Goal: Task Accomplishment & Management: Manage account settings

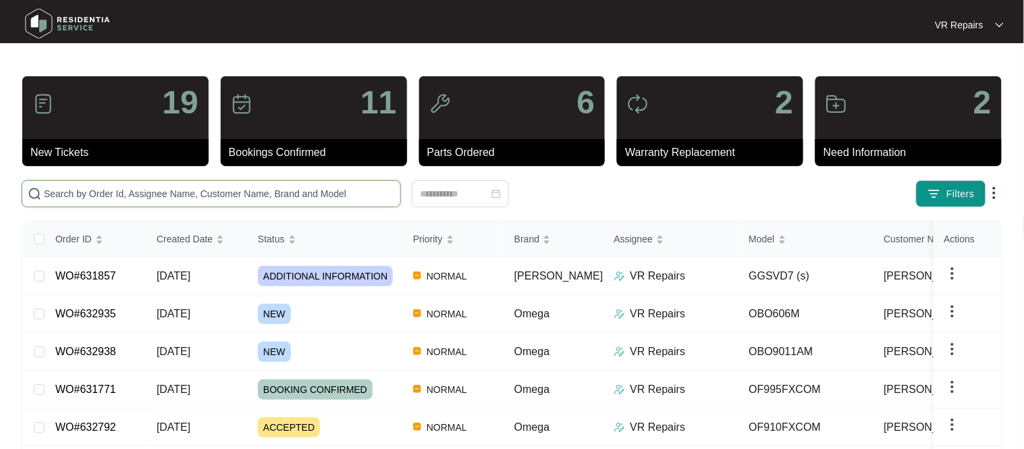
click at [116, 191] on input "text" at bounding box center [219, 193] width 351 height 15
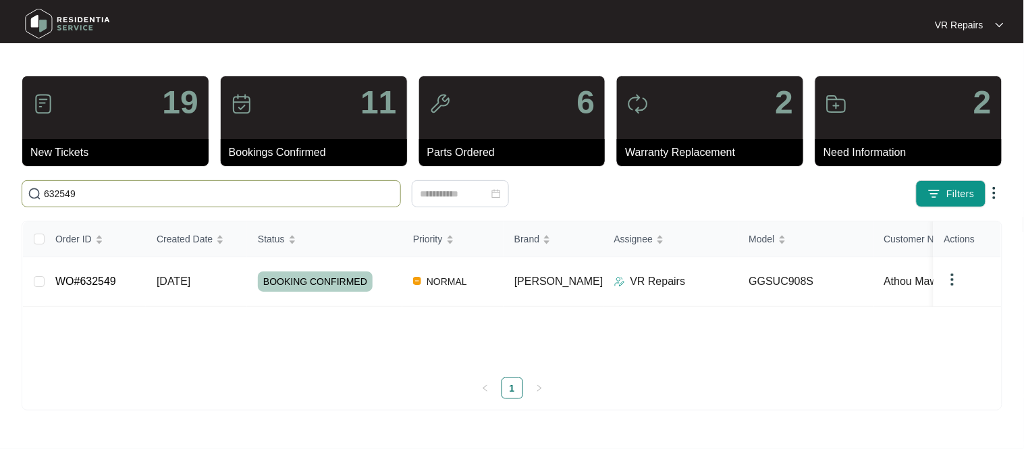
type input "632549"
click at [112, 279] on link "WO#632549" at bounding box center [85, 280] width 61 height 11
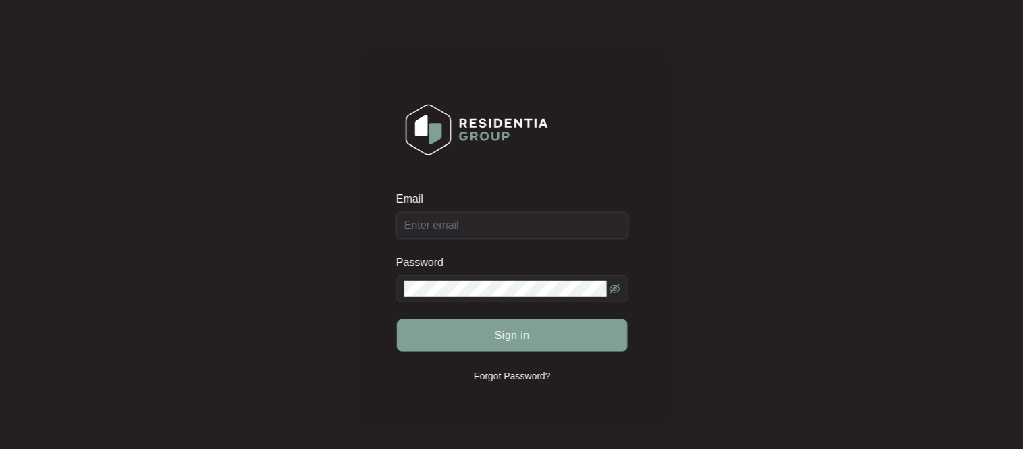
type input "[EMAIL_ADDRESS][DOMAIN_NAME]"
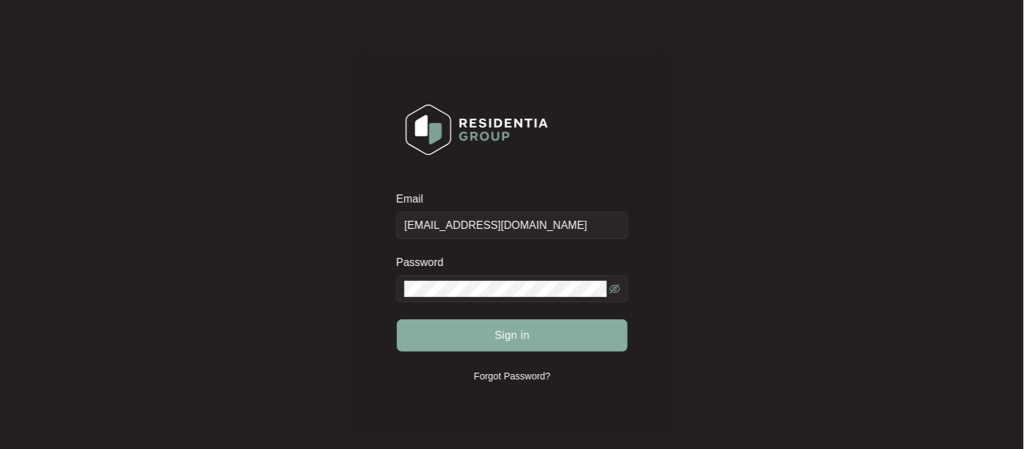
click at [563, 339] on button "Sign in" at bounding box center [512, 335] width 231 height 32
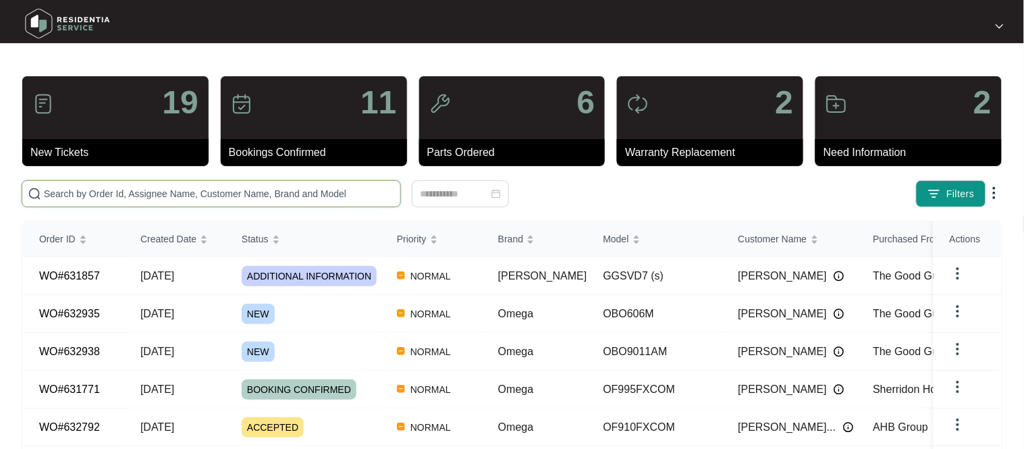
click at [247, 192] on input "text" at bounding box center [219, 193] width 351 height 15
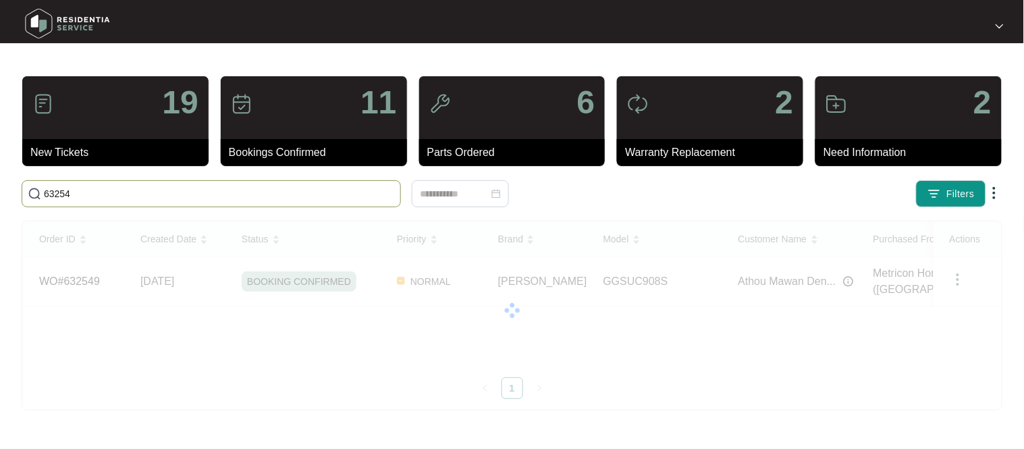
type input "632549"
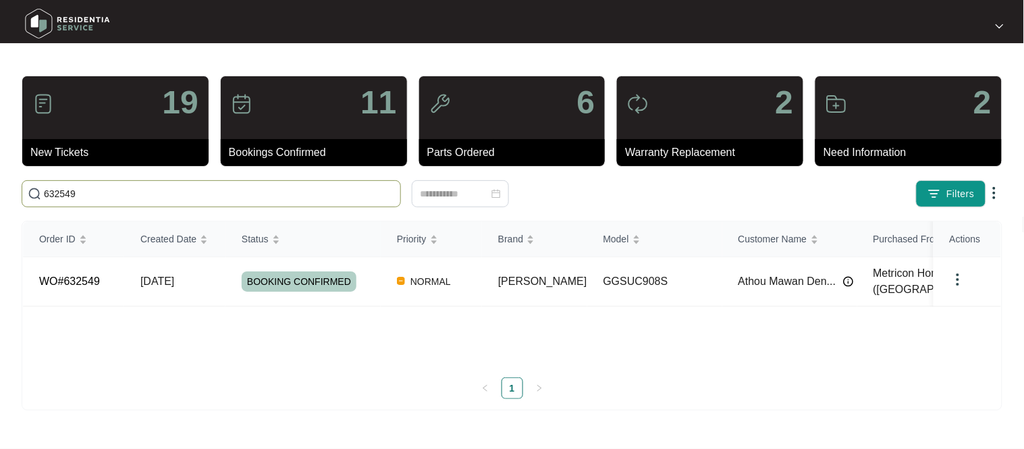
click at [167, 279] on span "[DATE]" at bounding box center [157, 280] width 34 height 11
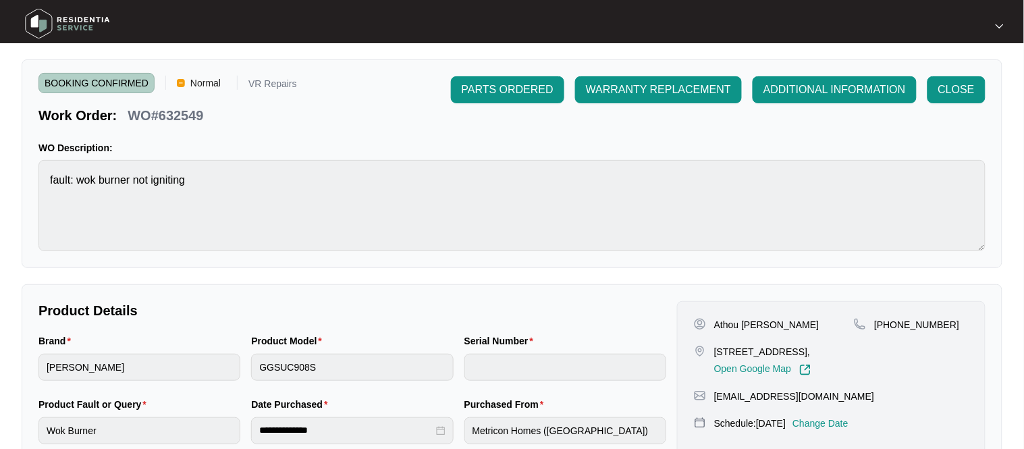
scroll to position [310, 0]
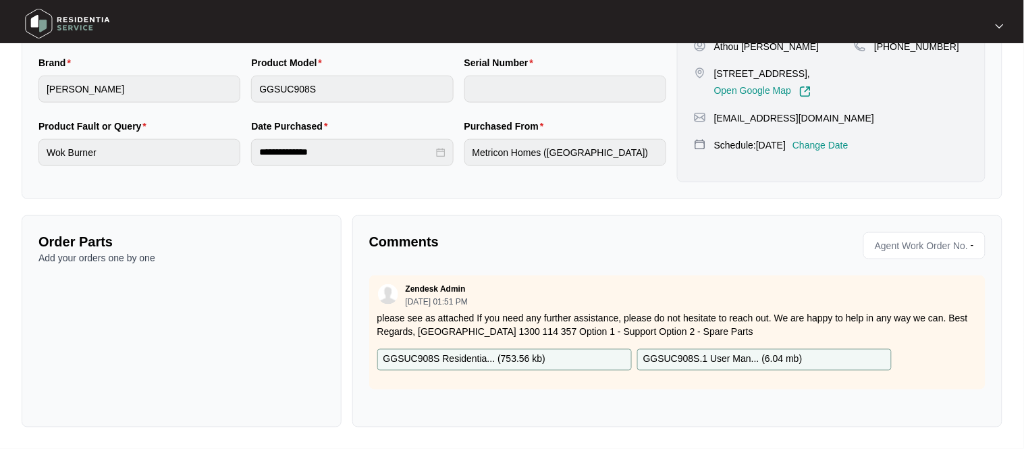
click at [527, 362] on p "GGSUC908S Residentia... ( 753.56 kb )" at bounding box center [464, 359] width 162 height 15
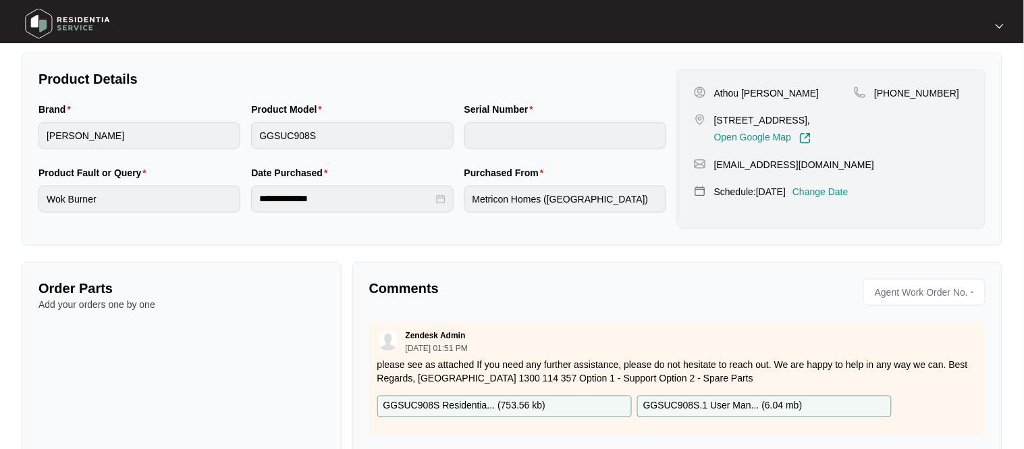
scroll to position [252, 0]
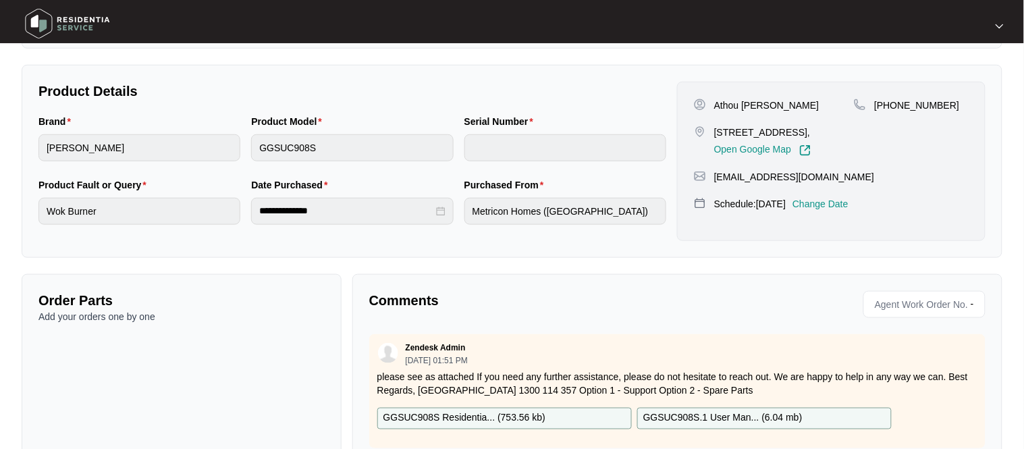
click at [106, 293] on p "Order Parts" at bounding box center [181, 300] width 286 height 19
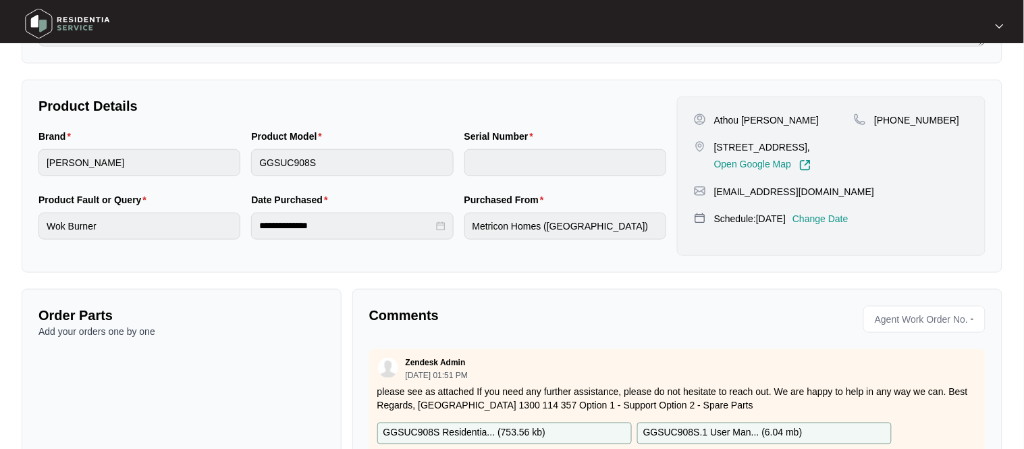
scroll to position [256, 0]
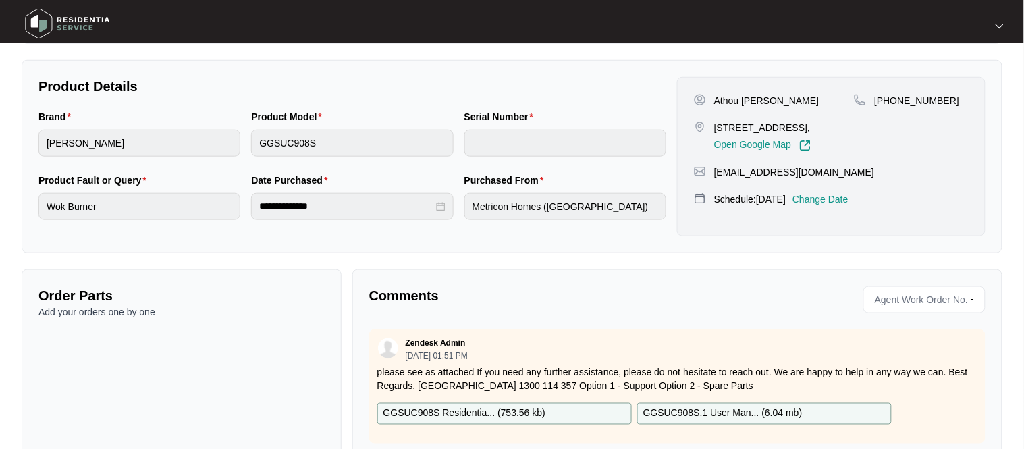
click at [98, 303] on p "Order Parts" at bounding box center [181, 295] width 286 height 19
click at [100, 311] on p "Add your orders one by one" at bounding box center [181, 311] width 286 height 13
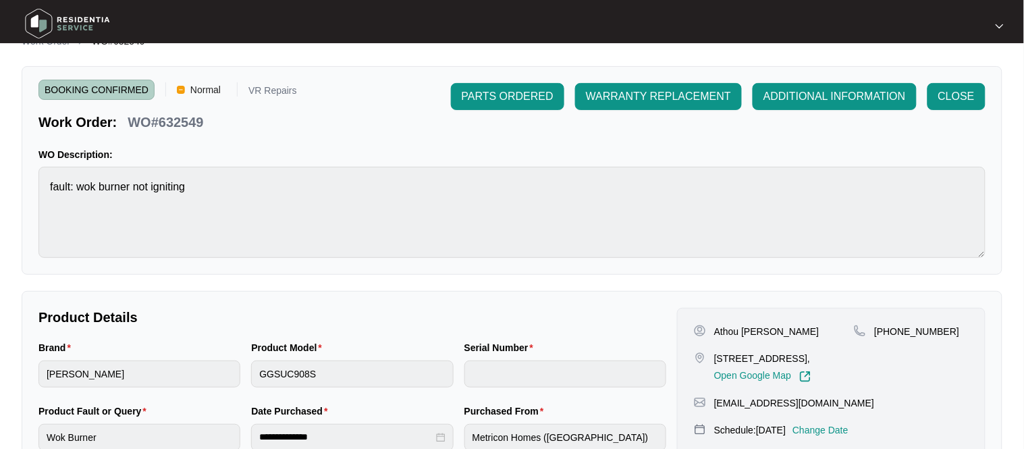
scroll to position [0, 0]
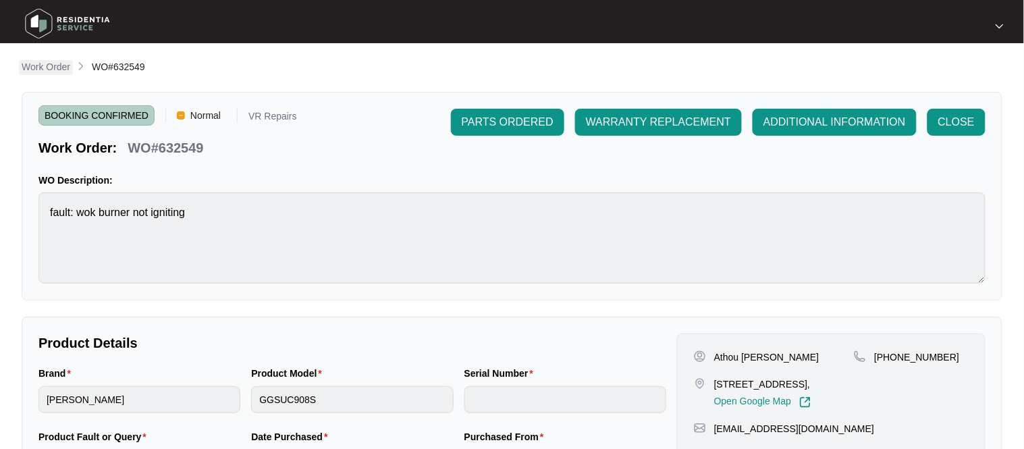
click at [53, 71] on p "Work Order" at bounding box center [46, 66] width 49 height 13
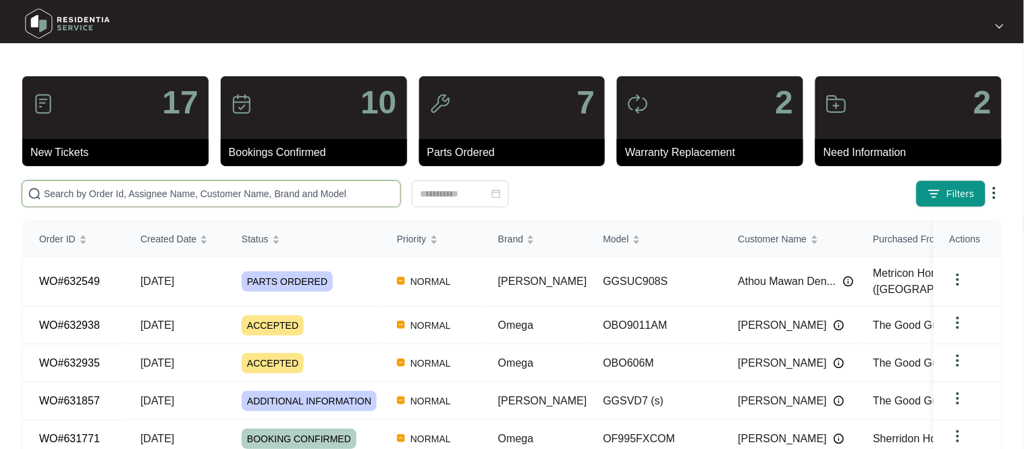
click at [171, 187] on input "text" at bounding box center [219, 193] width 351 height 15
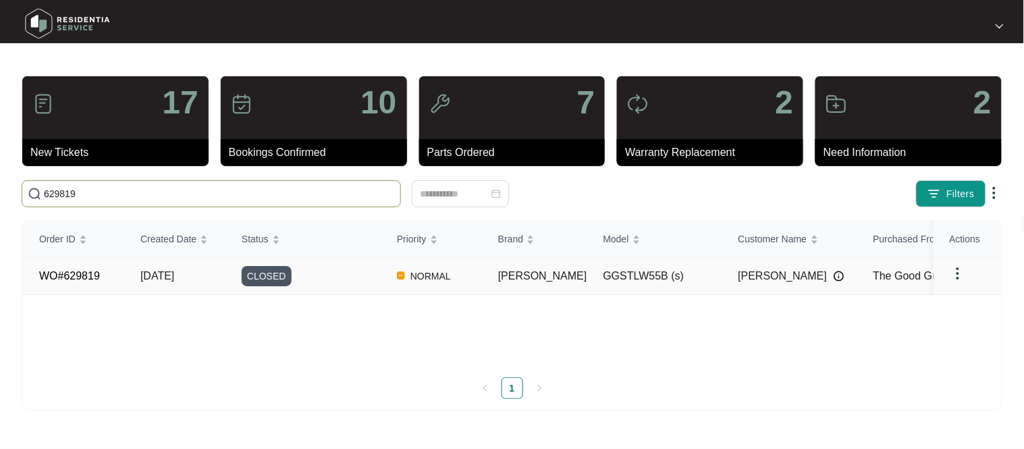
type input "629819"
click at [99, 274] on td "WO#629819" at bounding box center [73, 276] width 101 height 38
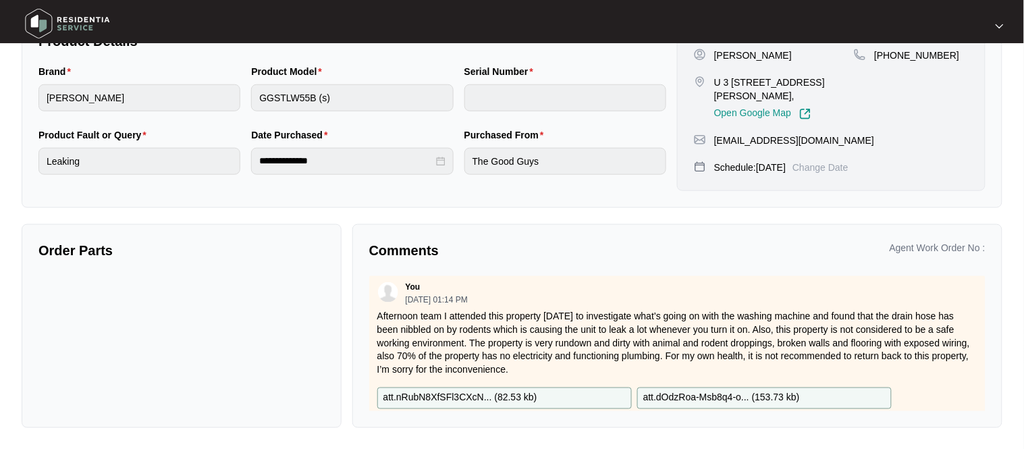
scroll to position [132, 0]
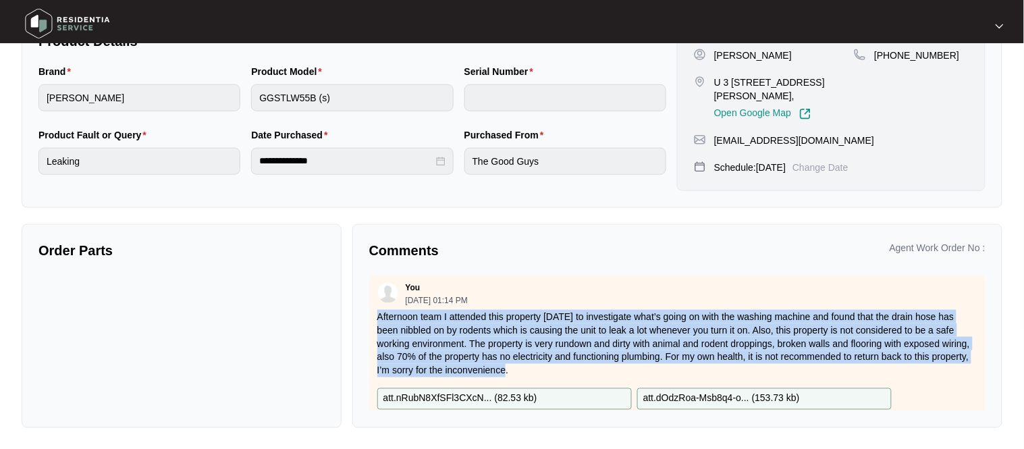
drag, startPoint x: 549, startPoint y: 368, endPoint x: 379, endPoint y: 314, distance: 178.9
click at [379, 314] on p "Afternoon team I attended this property [DATE] to investigate what’s going on w…" at bounding box center [677, 343] width 600 height 67
copy p "Afternoon team I attended this property [DATE] to investigate what’s going on w…"
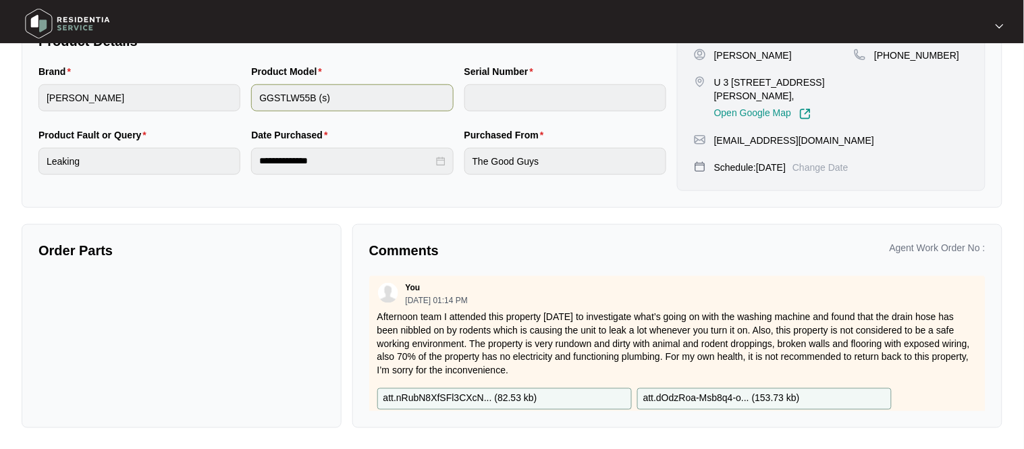
drag, startPoint x: 400, startPoint y: 332, endPoint x: 286, endPoint y: 95, distance: 262.9
click at [262, 115] on div "Product Model GGSTLW55B (s)" at bounding box center [352, 95] width 213 height 63
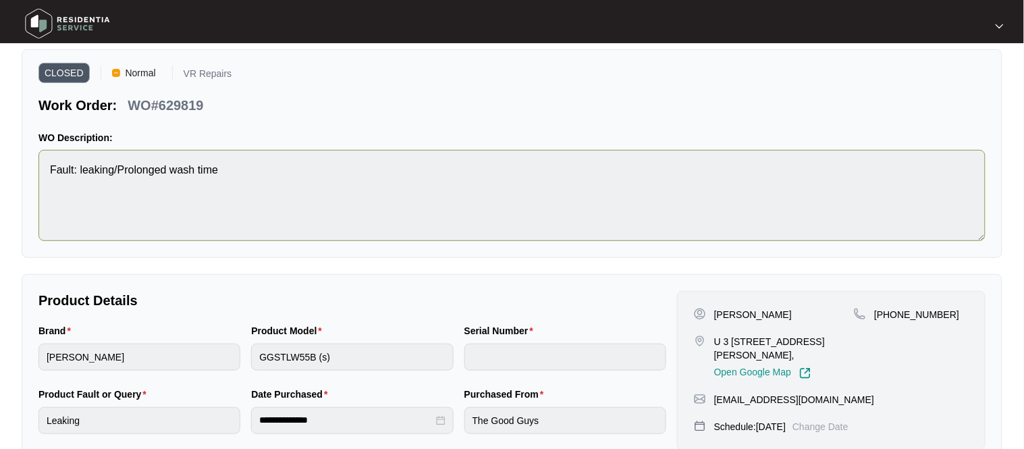
scroll to position [0, 0]
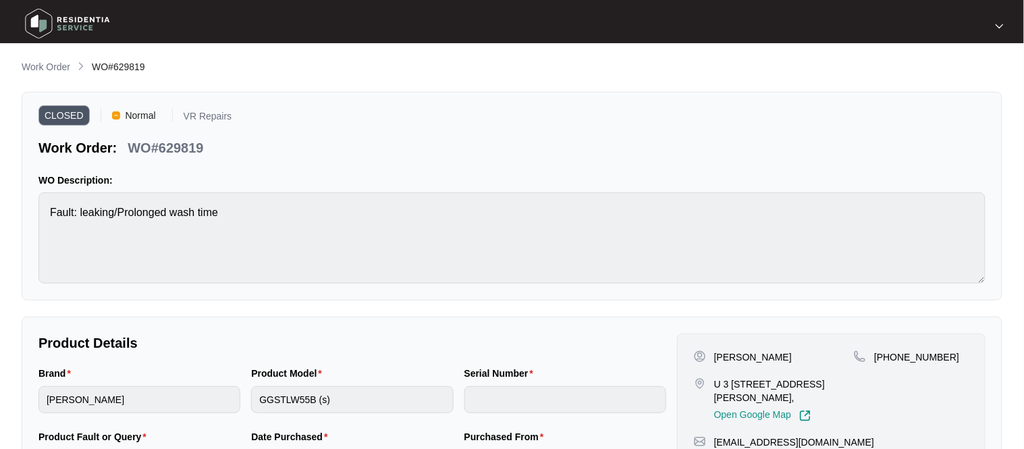
click at [759, 360] on p "[PERSON_NAME]" at bounding box center [753, 356] width 78 height 13
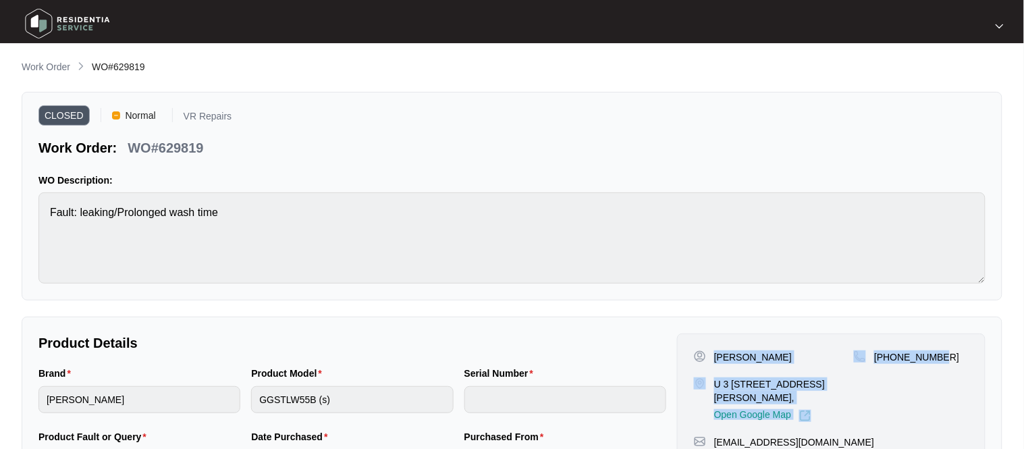
drag, startPoint x: 715, startPoint y: 356, endPoint x: 949, endPoint y: 352, distance: 233.6
click at [949, 352] on div "[PERSON_NAME] U 3 [STREET_ADDRESS][PERSON_NAME], Open Google Map [PHONE_NUMBER]" at bounding box center [831, 386] width 275 height 72
copy div "[PERSON_NAME] U 3 [STREET_ADDRESS][PERSON_NAME], Open Google Map [PHONE_NUMBER]"
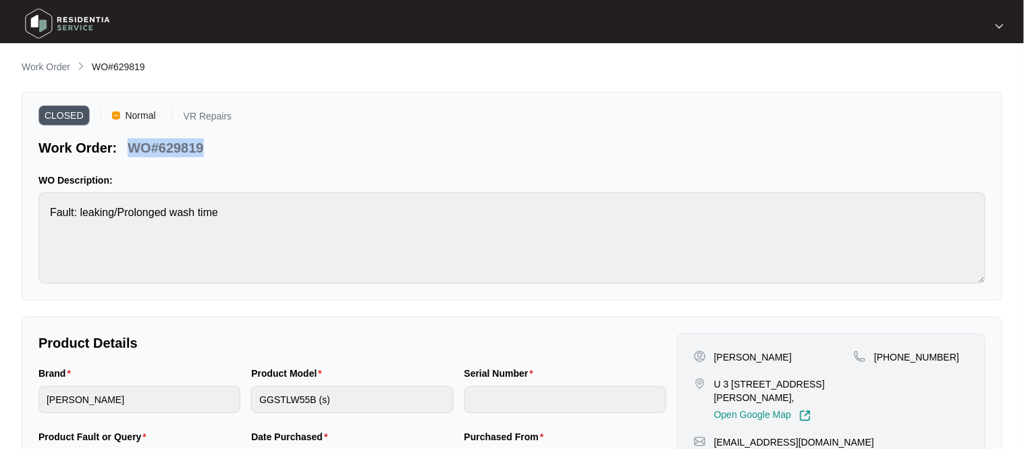
drag, startPoint x: 204, startPoint y: 146, endPoint x: 133, endPoint y: 148, distance: 70.9
click at [133, 148] on div "WO#629819" at bounding box center [165, 146] width 86 height 24
copy p "WO#629819"
click at [58, 62] on p "Work Order" at bounding box center [46, 66] width 49 height 13
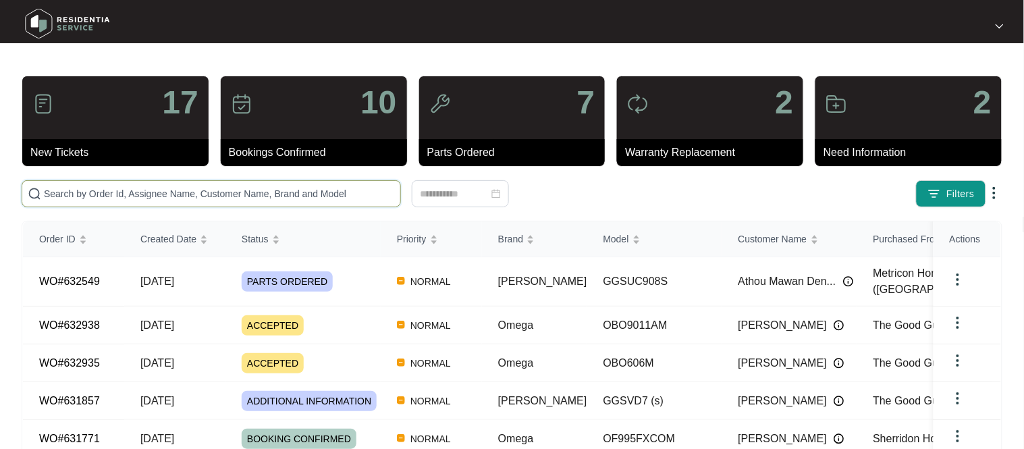
click at [121, 190] on input "text" at bounding box center [219, 193] width 351 height 15
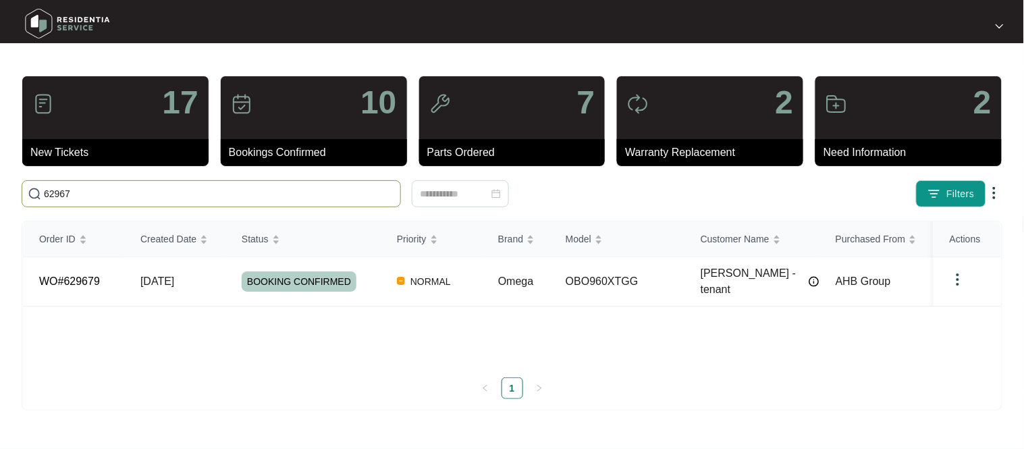
type input "62967"
click at [76, 275] on link "WO#629679" at bounding box center [69, 280] width 61 height 11
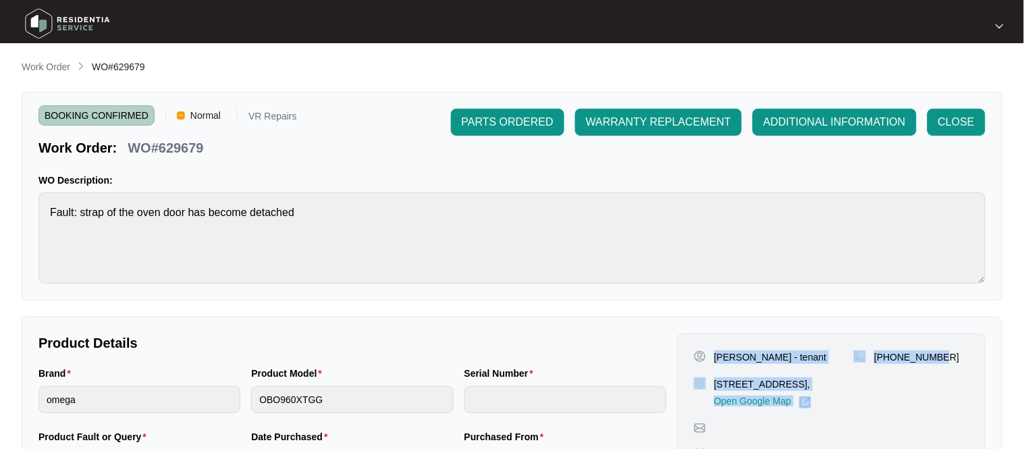
drag, startPoint x: 713, startPoint y: 358, endPoint x: 962, endPoint y: 364, distance: 249.8
click at [962, 364] on div "[PERSON_NAME] - tenant [STREET_ADDRESS], Open Google Map [PHONE_NUMBER]" at bounding box center [831, 379] width 275 height 58
copy div "[PERSON_NAME] - tenant [STREET_ADDRESS], Open Google Map [PHONE_NUMBER]"
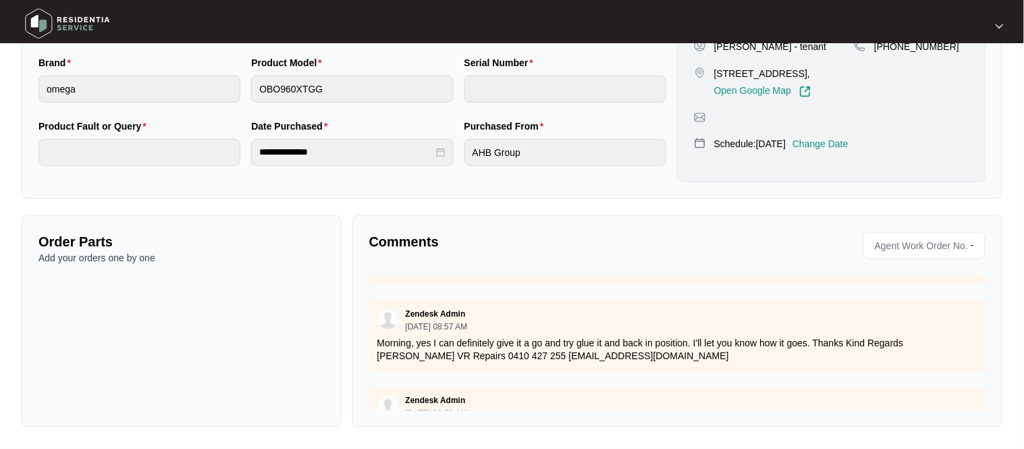
scroll to position [416, 0]
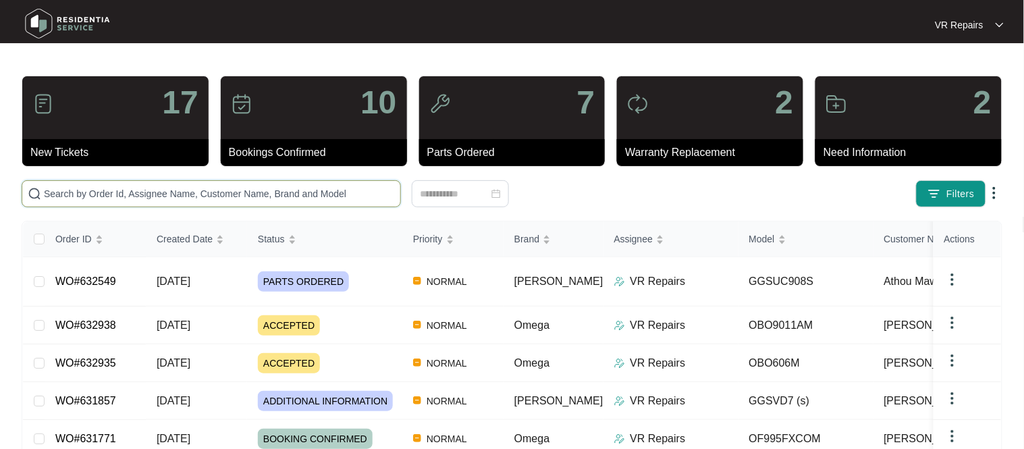
click at [255, 194] on input "text" at bounding box center [219, 193] width 351 height 15
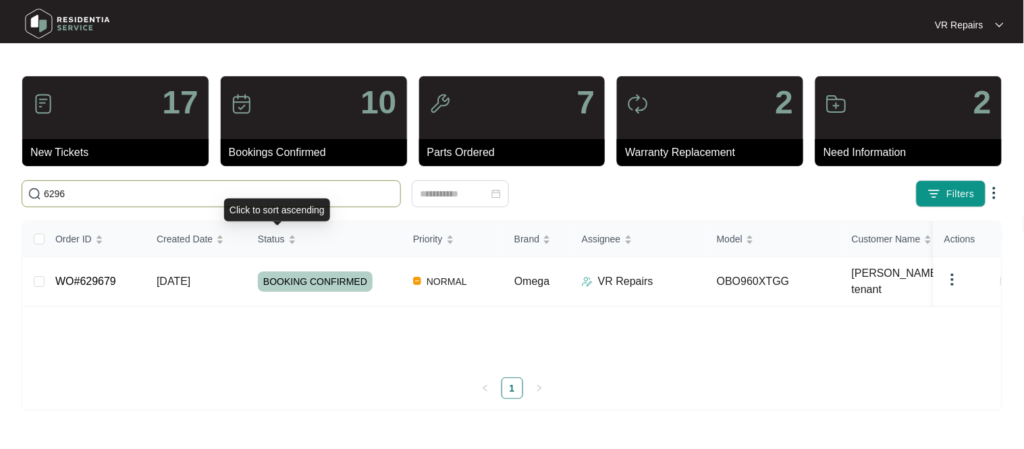
type input "6296"
click at [131, 274] on td "WO#629679" at bounding box center [95, 281] width 101 height 49
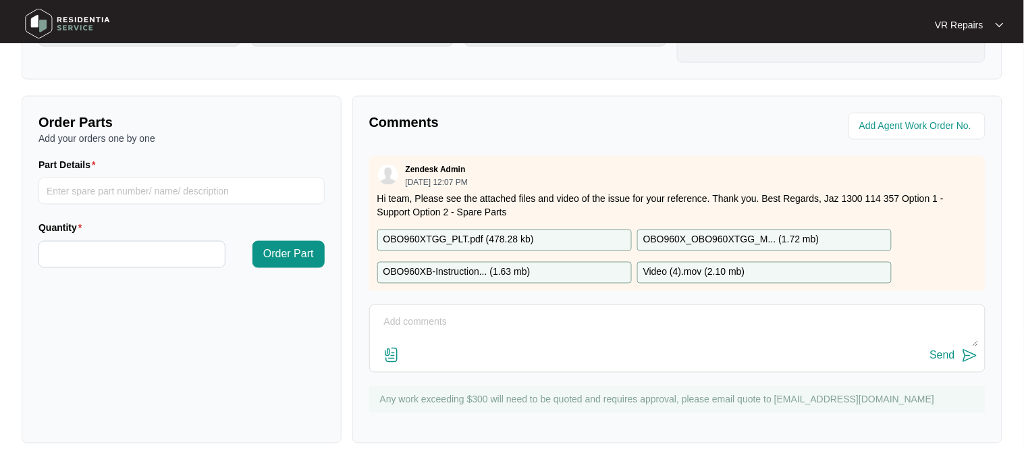
scroll to position [446, 0]
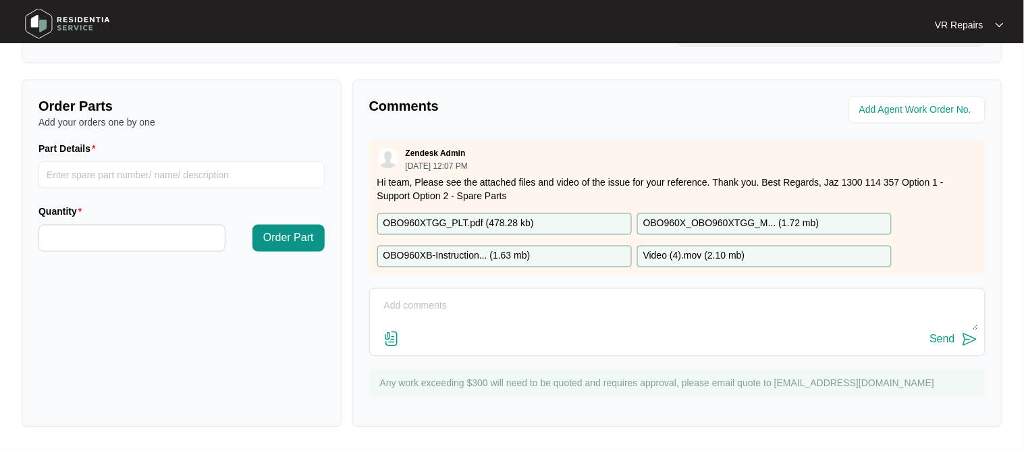
click at [448, 309] on textarea at bounding box center [677, 313] width 601 height 35
paste textarea "Re glued on metal strip to oven control panel"
type textarea "Re glued on metal strip to oven control panel, refer to invoice number 2394"
click at [939, 343] on div "Send" at bounding box center [942, 339] width 25 height 12
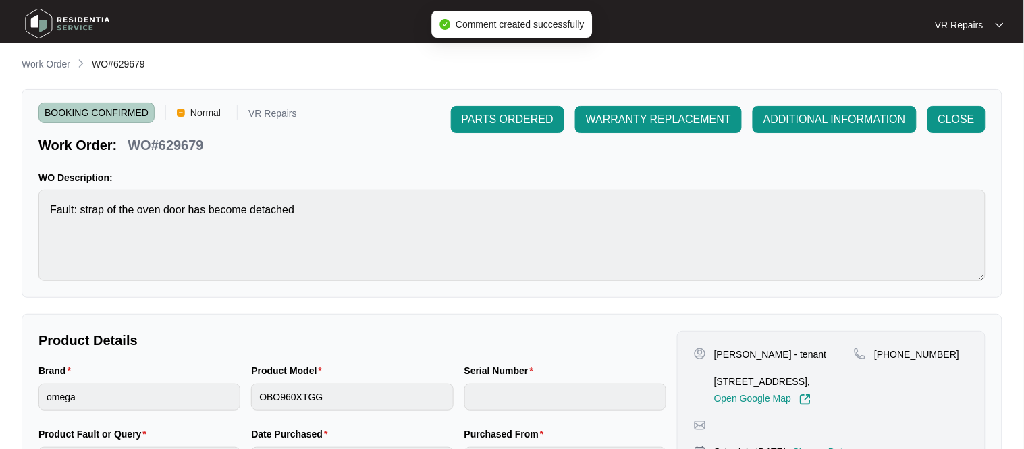
scroll to position [0, 0]
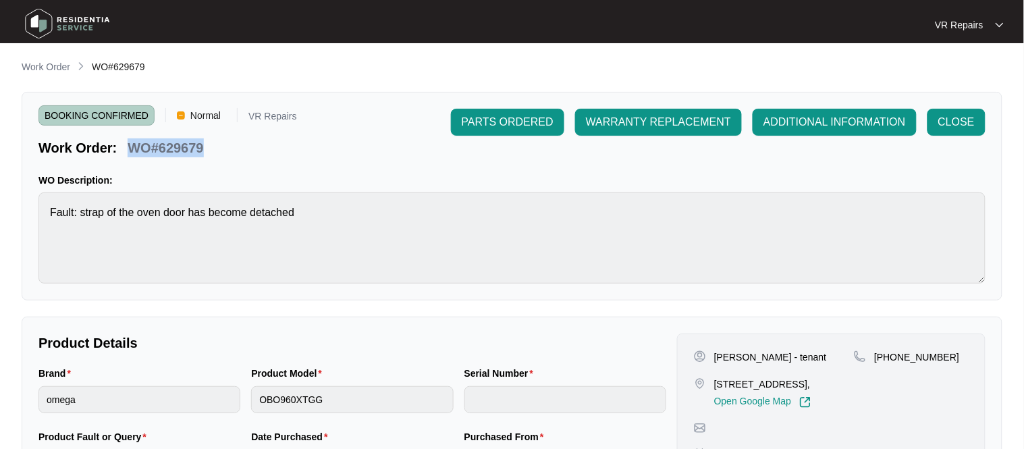
drag, startPoint x: 203, startPoint y: 148, endPoint x: 124, endPoint y: 148, distance: 79.0
click at [124, 148] on div "WO#629679" at bounding box center [165, 146] width 86 height 24
copy p "WO#629679"
click at [954, 128] on span "CLOSE" at bounding box center [956, 122] width 36 height 16
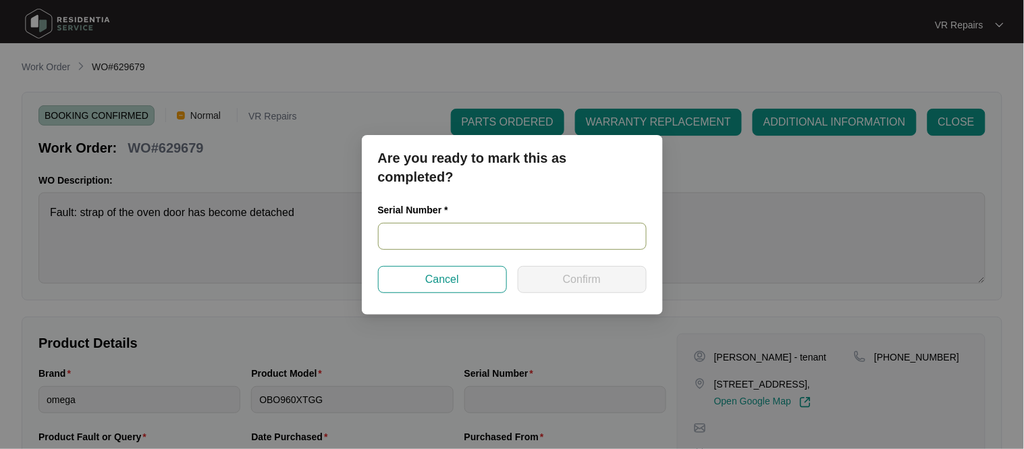
click at [439, 234] on input "text" at bounding box center [512, 236] width 269 height 27
paste input "V0000589222260000472"
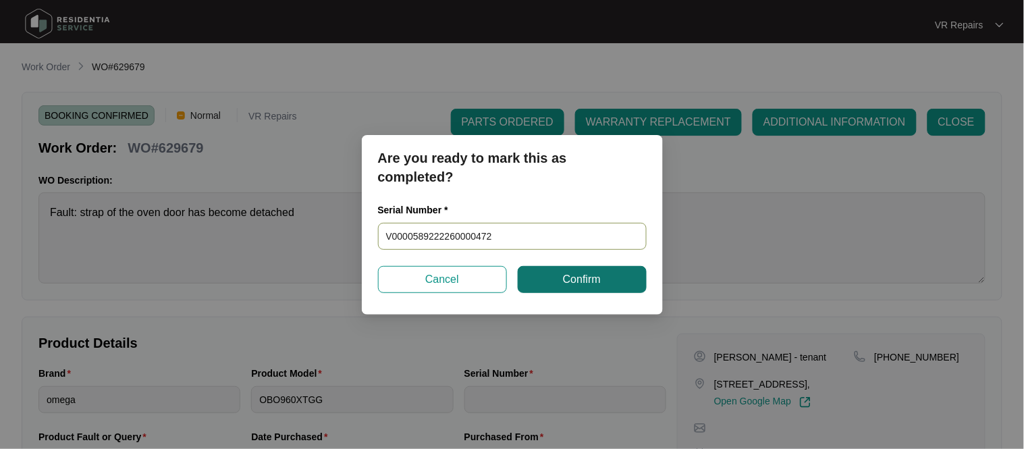
type input "V0000589222260000472"
click at [561, 283] on button "Confirm" at bounding box center [582, 279] width 129 height 27
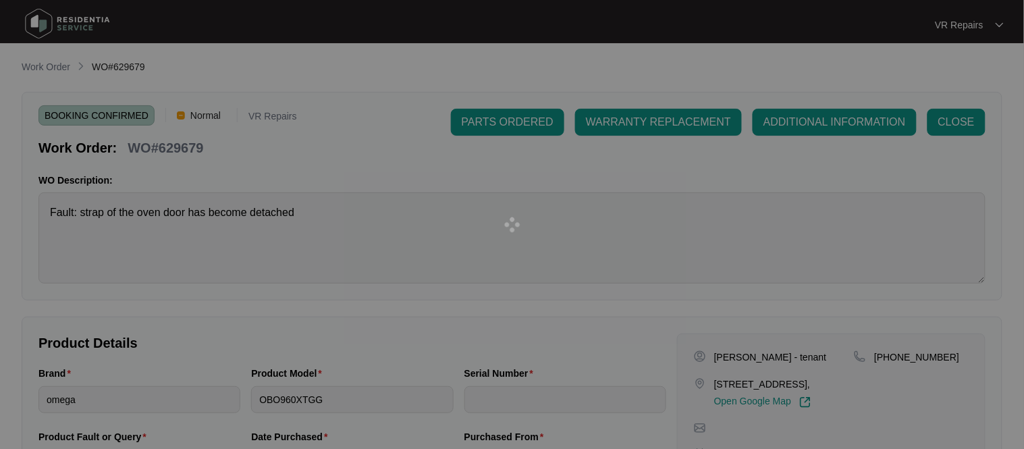
type input "V0000589222260000472"
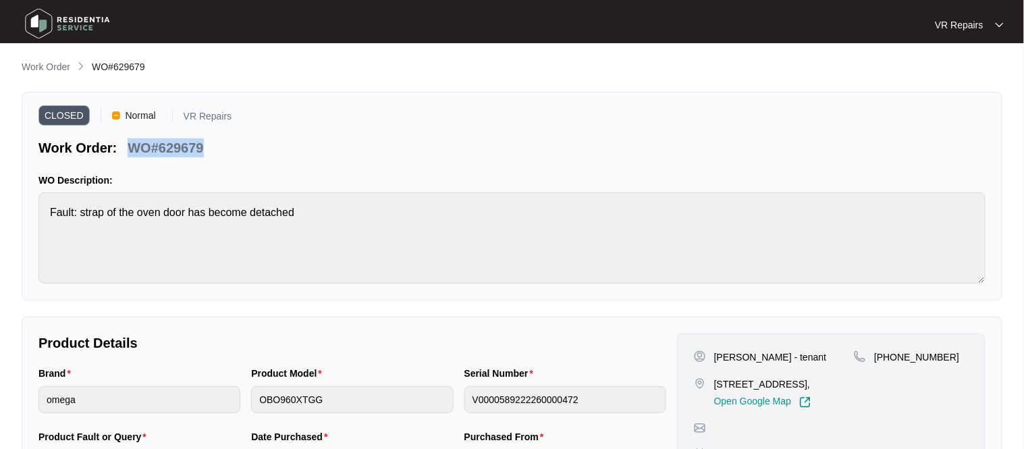
drag, startPoint x: 202, startPoint y: 147, endPoint x: 128, endPoint y: 157, distance: 75.6
click at [128, 157] on p "WO#629679" at bounding box center [166, 147] width 76 height 19
copy p "WO#629679"
click at [40, 68] on p "Work Order" at bounding box center [46, 66] width 49 height 13
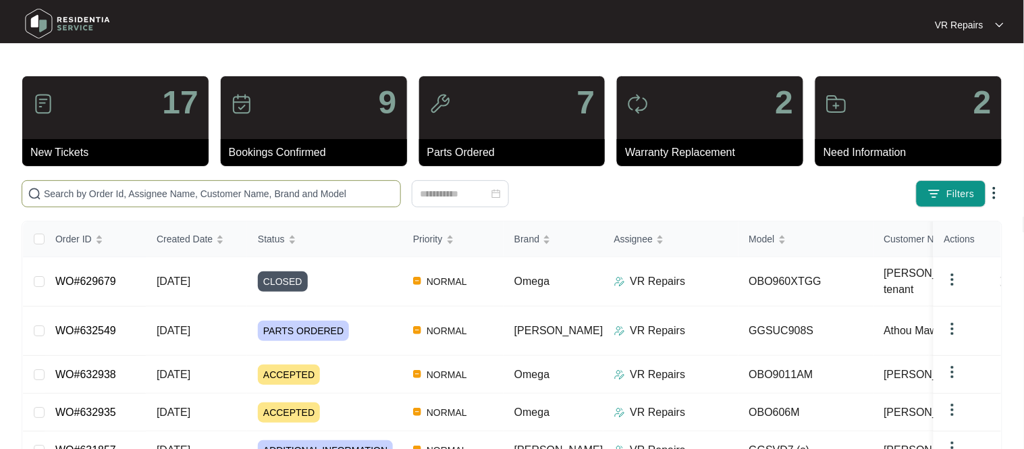
click at [134, 194] on input "text" at bounding box center [219, 193] width 351 height 15
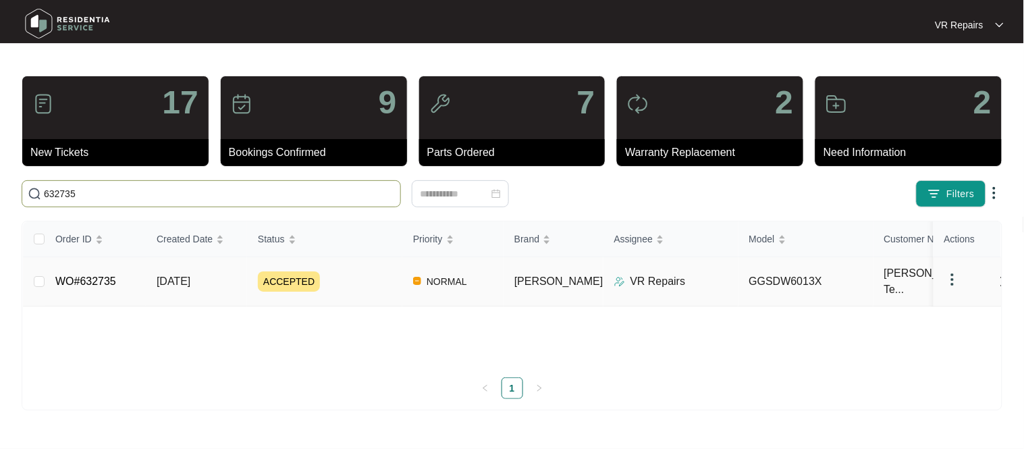
type input "632735"
click at [81, 275] on link "WO#632735" at bounding box center [85, 280] width 61 height 11
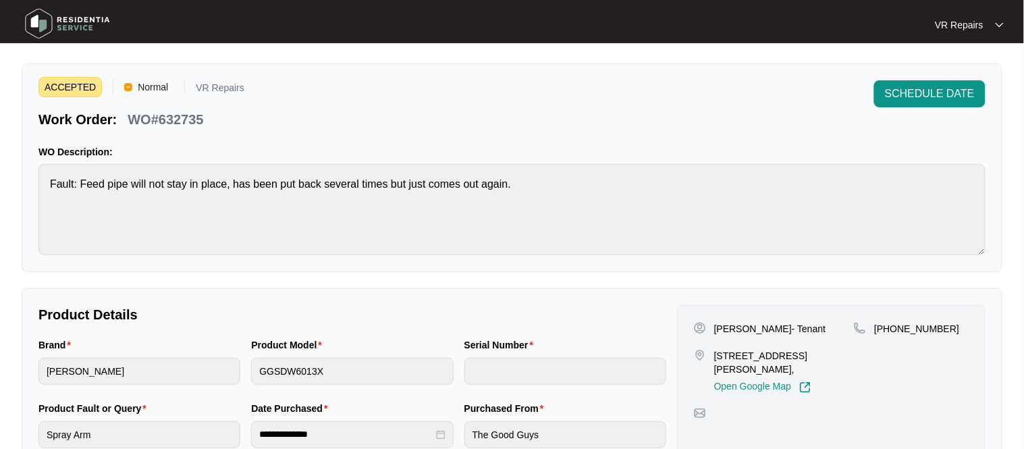
scroll to position [27, 0]
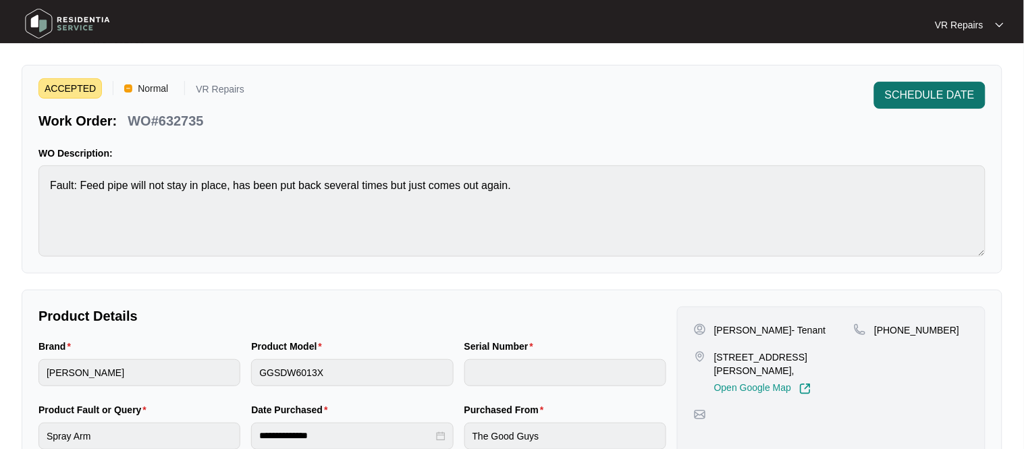
click at [953, 88] on span "SCHEDULE DATE" at bounding box center [930, 95] width 90 height 16
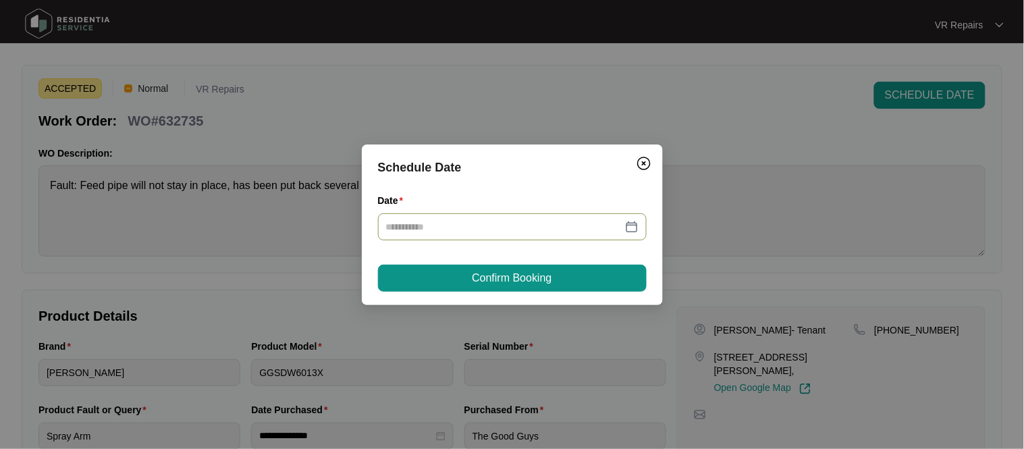
click at [631, 224] on div at bounding box center [512, 226] width 252 height 15
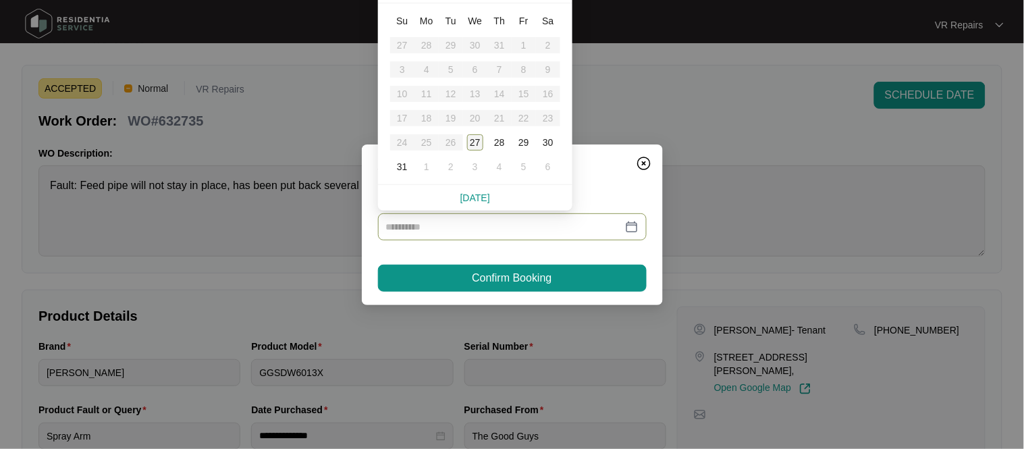
click at [476, 140] on div "27" at bounding box center [475, 142] width 16 height 16
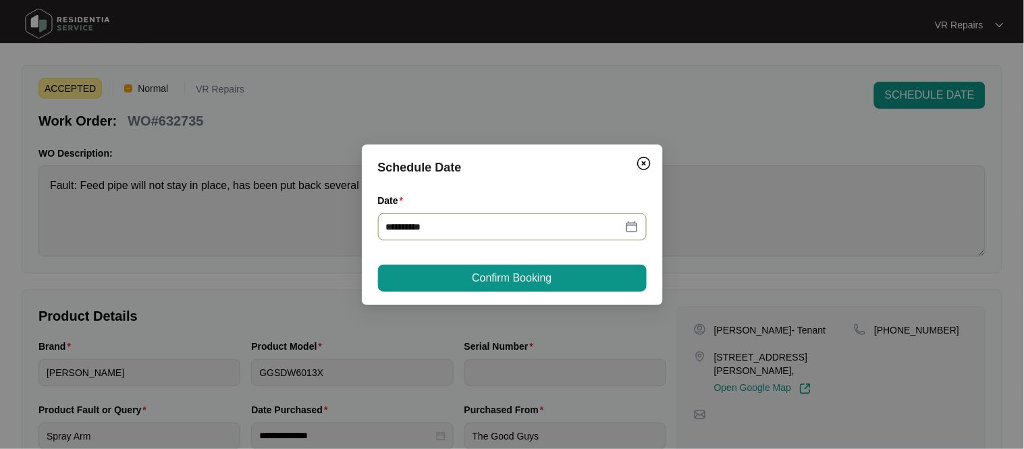
type input "**********"
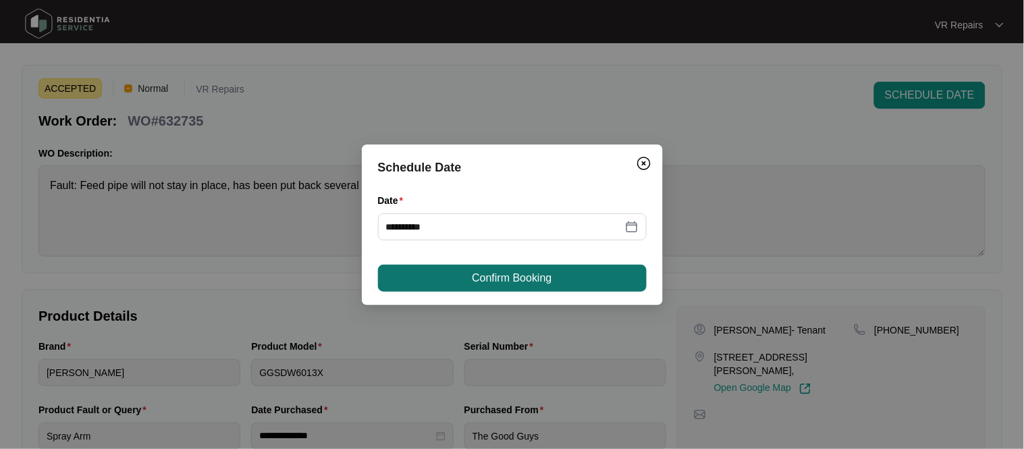
click at [506, 280] on span "Confirm Booking" at bounding box center [512, 278] width 80 height 16
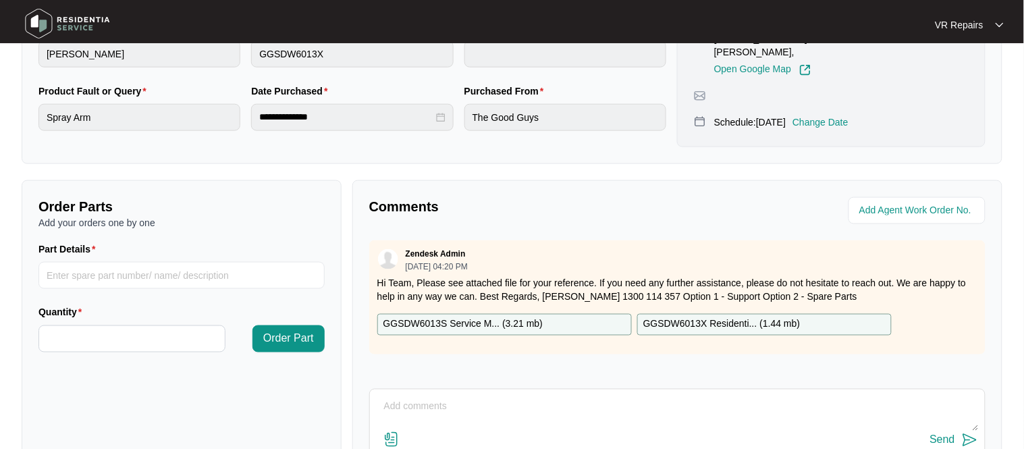
scroll to position [446, 0]
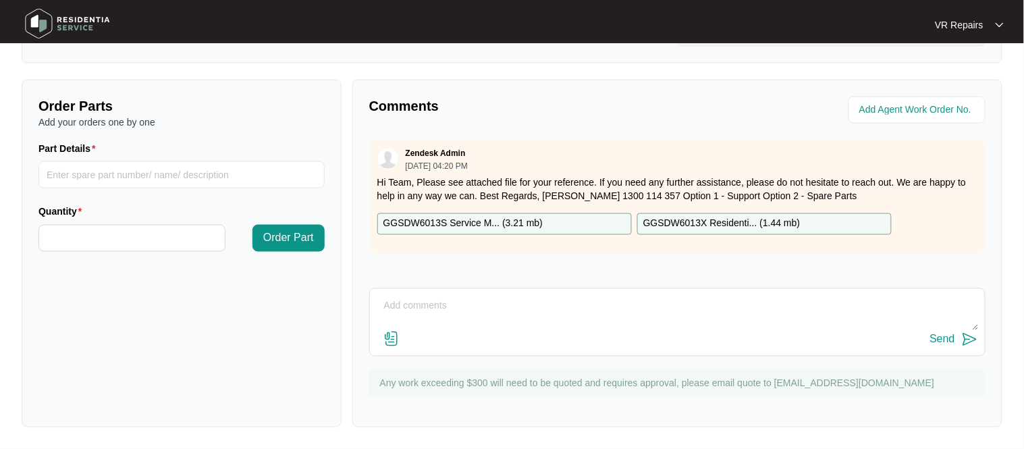
click at [435, 303] on textarea at bounding box center [677, 313] width 601 height 35
paste textarea "Fitted screw to hold inner pipe into its correct position."
type textarea "Fitted screw to hold inner pipe into its correct position. Refer to invoice num…"
click at [955, 341] on div "Send" at bounding box center [942, 339] width 25 height 12
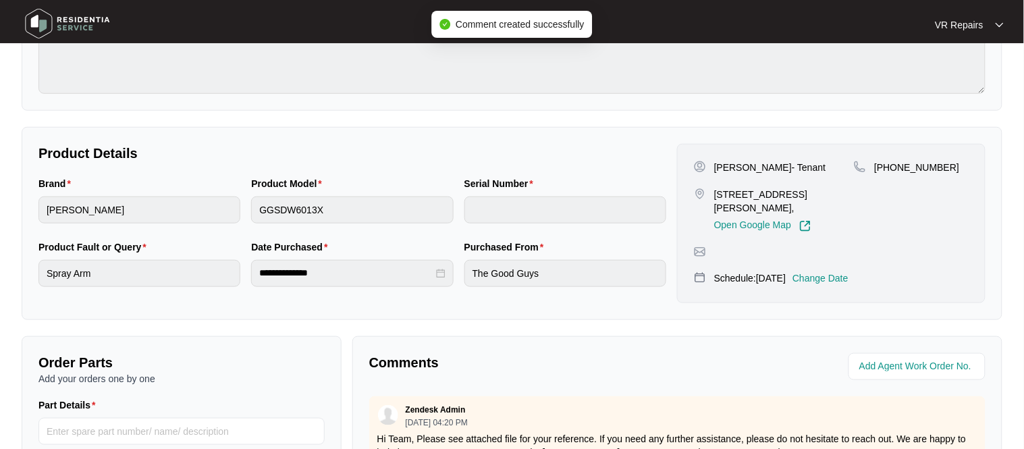
scroll to position [120, 0]
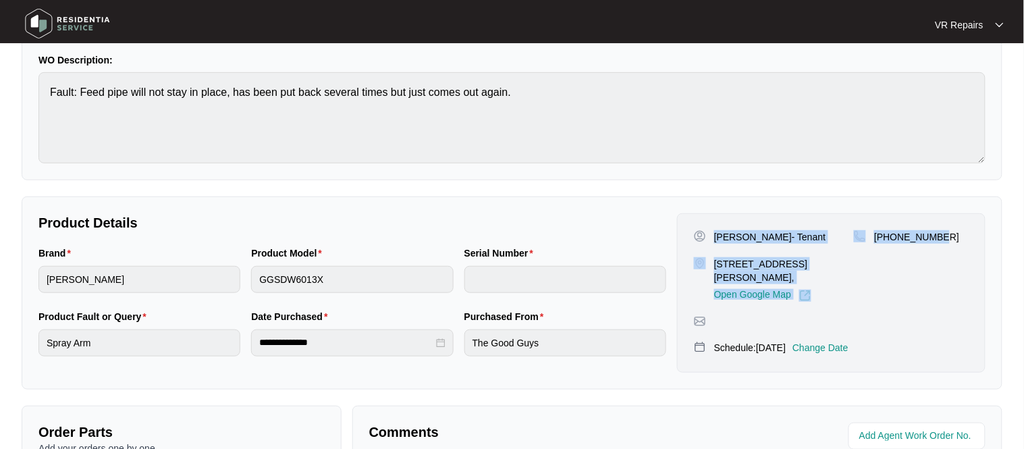
drag, startPoint x: 715, startPoint y: 236, endPoint x: 941, endPoint y: 237, distance: 226.8
click at [941, 237] on div "Ben Dimpsey- Tenant 3 Rebecca Court, Cranbourne North, Vic, 3977, Open Google M…" at bounding box center [831, 266] width 275 height 72
copy div "Ben Dimpsey- Tenant 3 Rebecca Court, Cranbourne North, Vic, 3977, Open Google M…"
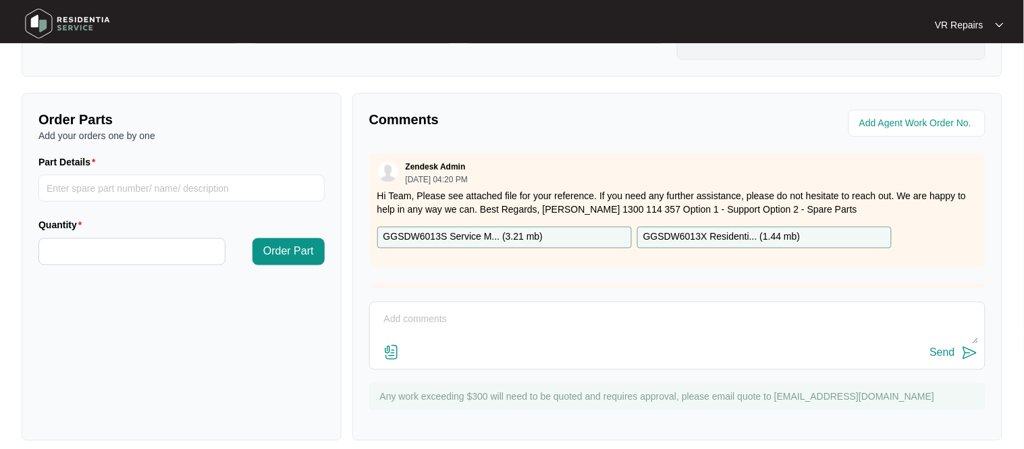
scroll to position [446, 0]
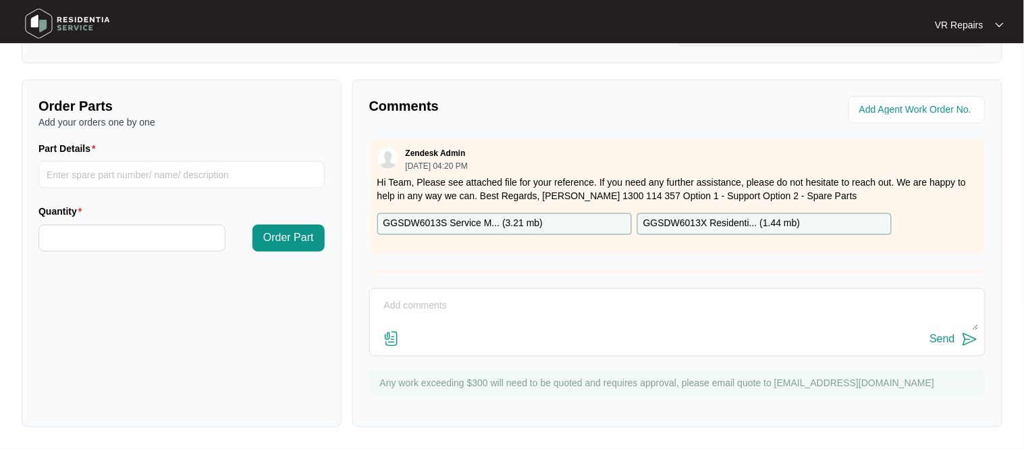
click at [752, 169] on div "Zendesk Admin 08/26/2025 at 04:20 PM" at bounding box center [677, 159] width 600 height 22
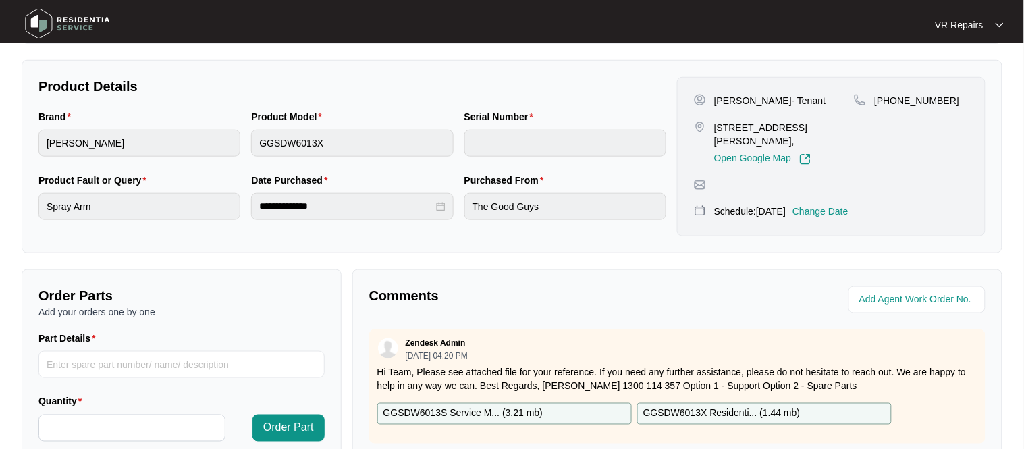
scroll to position [59, 0]
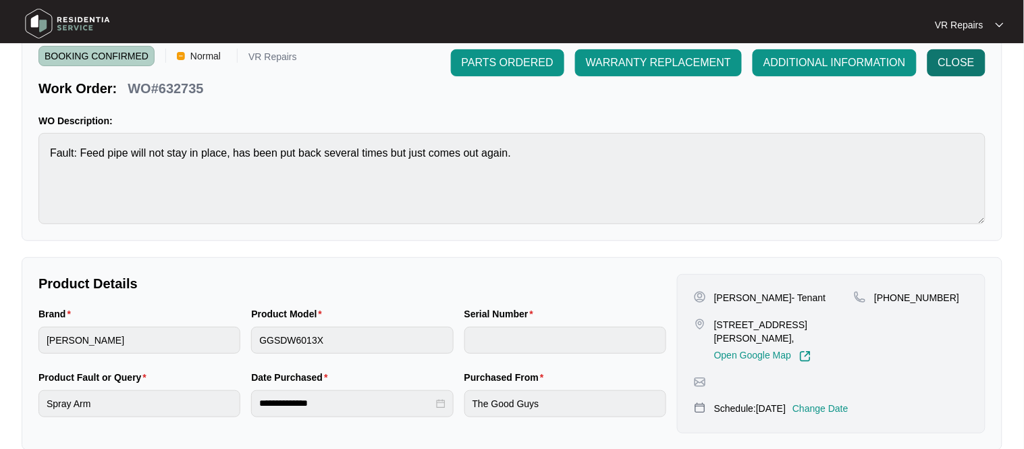
click at [949, 61] on span "CLOSE" at bounding box center [956, 63] width 36 height 16
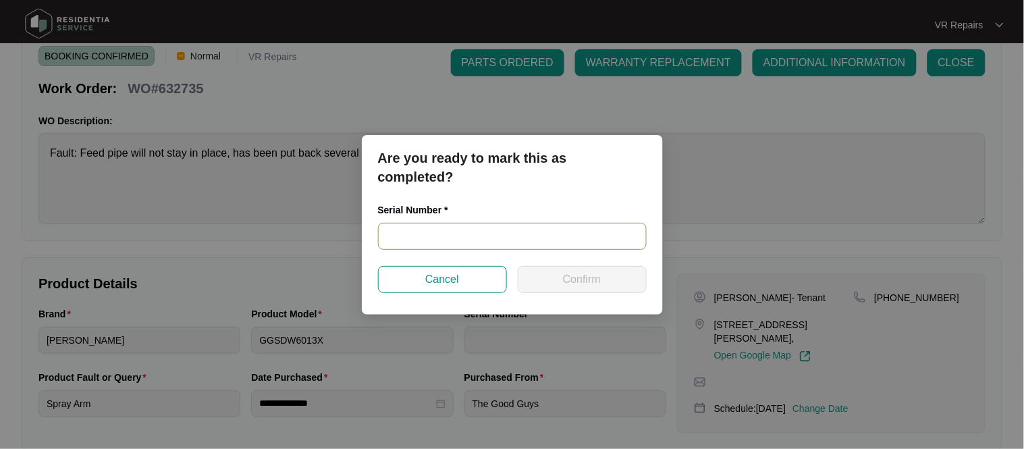
click at [434, 236] on input "text" at bounding box center [512, 236] width 269 height 27
paste input "24125714020200087"
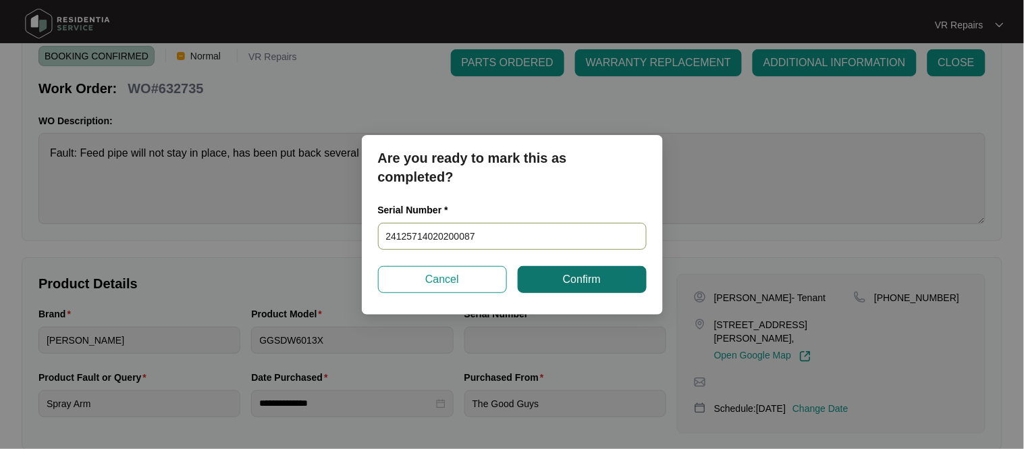
type input "24125714020200087"
click at [558, 283] on button "Confirm" at bounding box center [582, 279] width 129 height 27
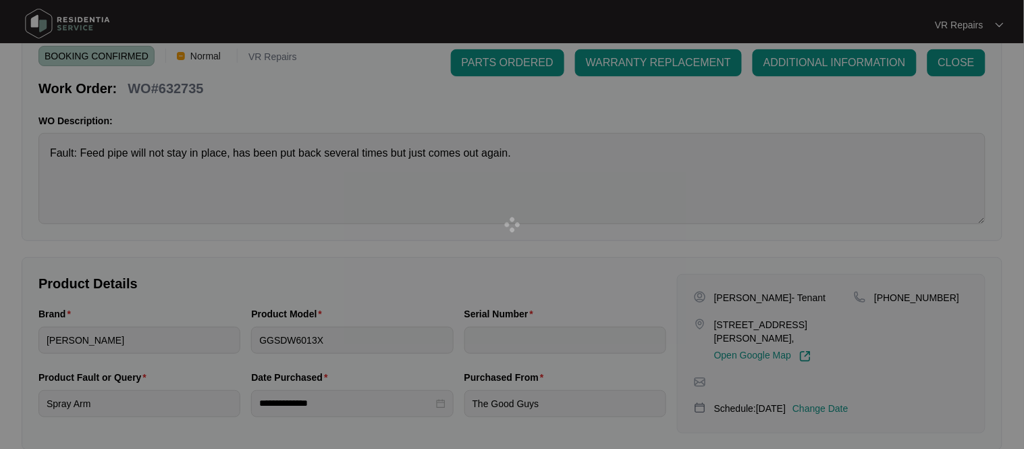
type input "24125714020200087"
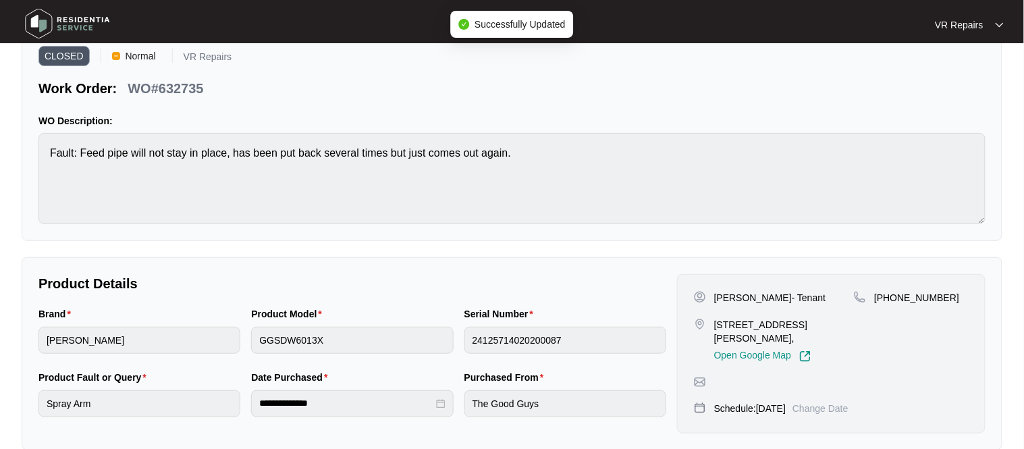
click at [206, 86] on div "WO#632735" at bounding box center [165, 86] width 86 height 24
drag, startPoint x: 206, startPoint y: 86, endPoint x: 137, endPoint y: 88, distance: 68.9
click at [137, 88] on div "WO#632735" at bounding box center [165, 86] width 86 height 24
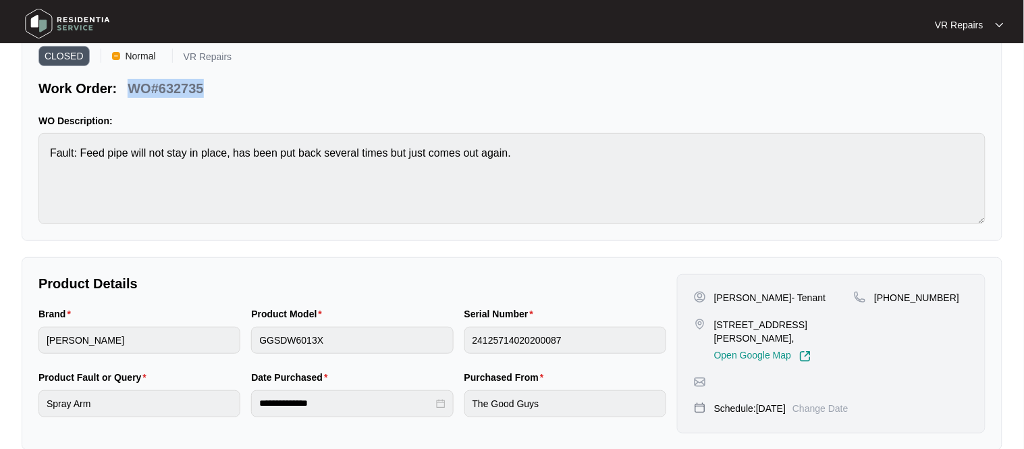
copy p "WO#632735"
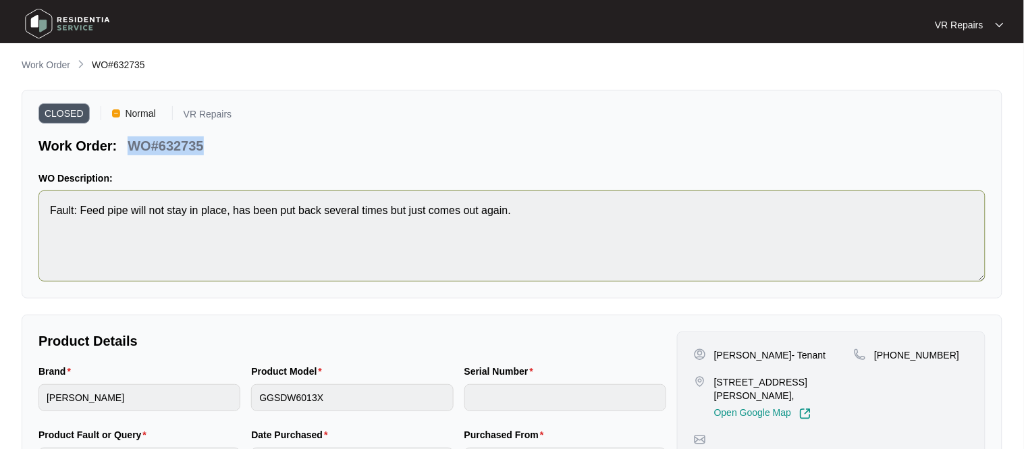
scroll to position [0, 0]
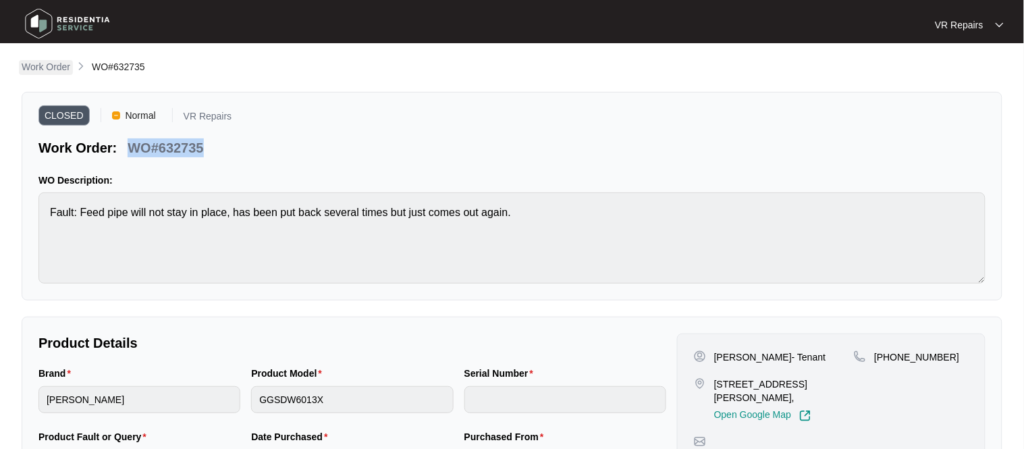
click at [48, 60] on p "Work Order" at bounding box center [46, 66] width 49 height 13
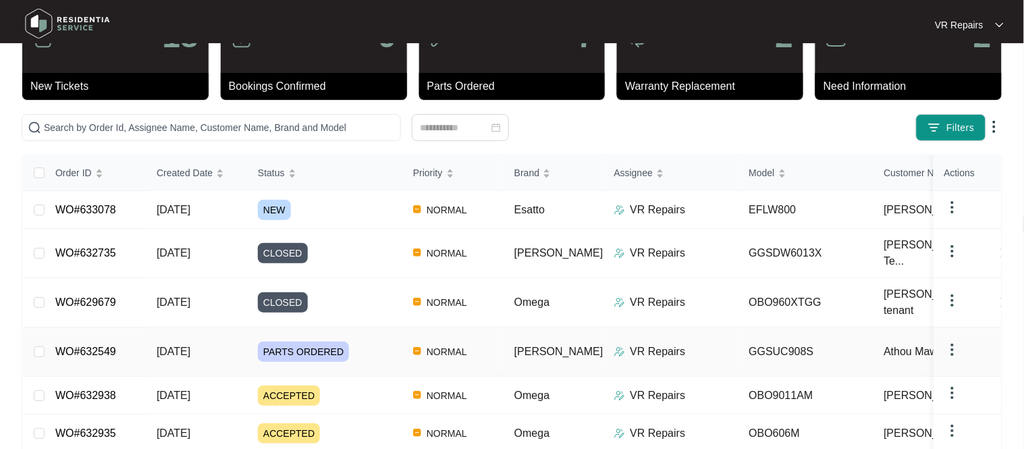
scroll to position [3, 0]
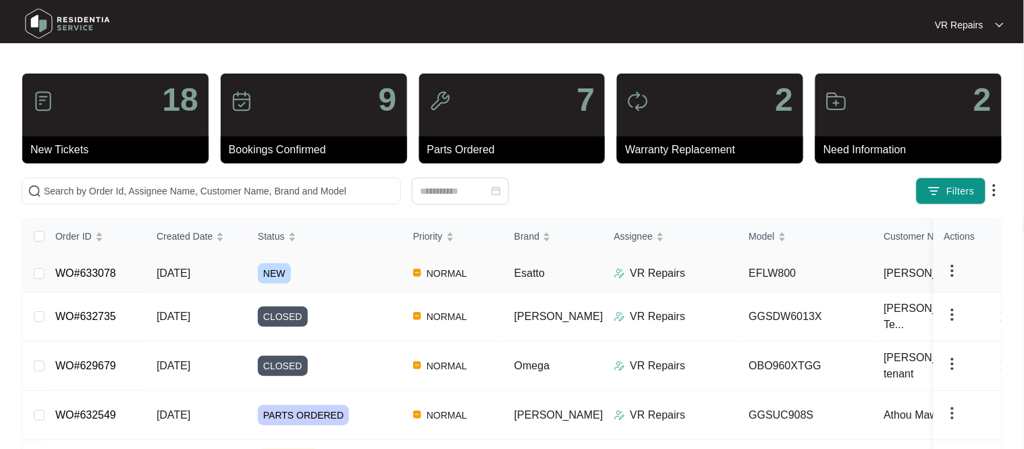
click at [188, 271] on span "[DATE]" at bounding box center [174, 272] width 34 height 11
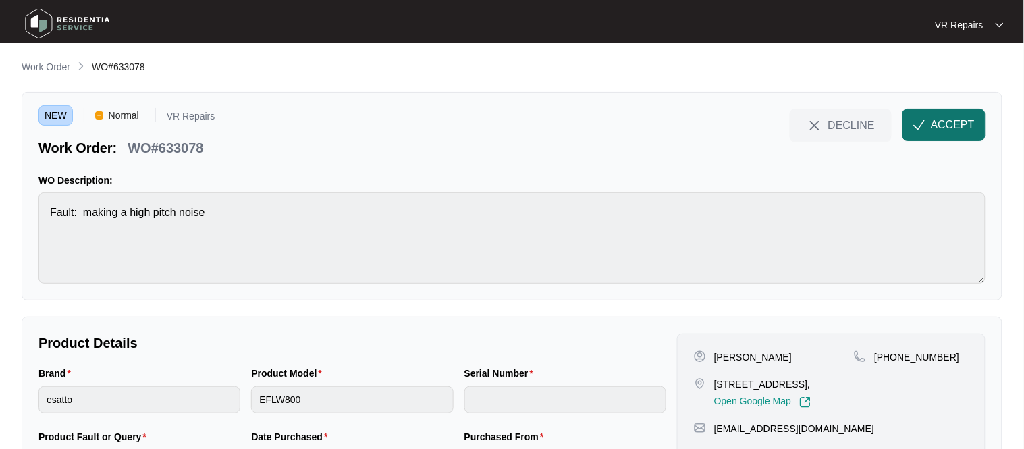
click at [933, 127] on span "ACCEPT" at bounding box center [953, 125] width 44 height 16
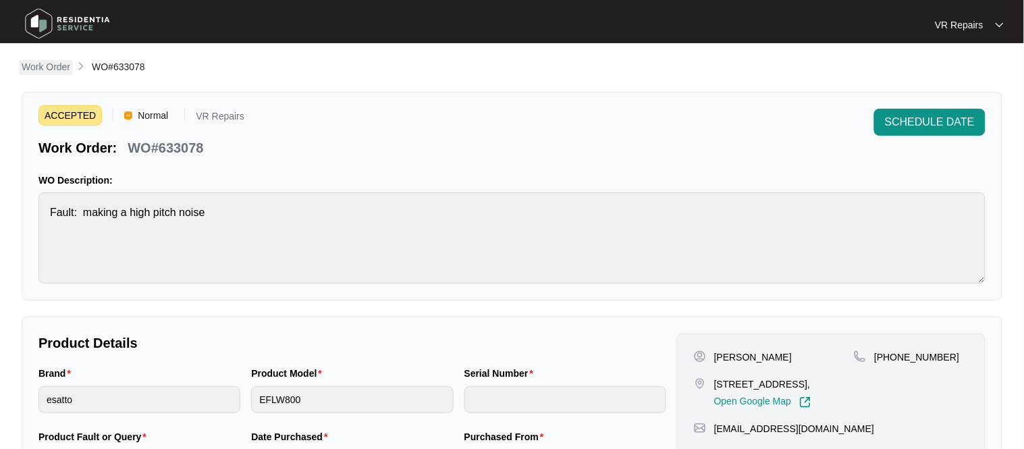
click at [39, 65] on p "Work Order" at bounding box center [46, 66] width 49 height 13
